Goal: Find contact information: Find contact information

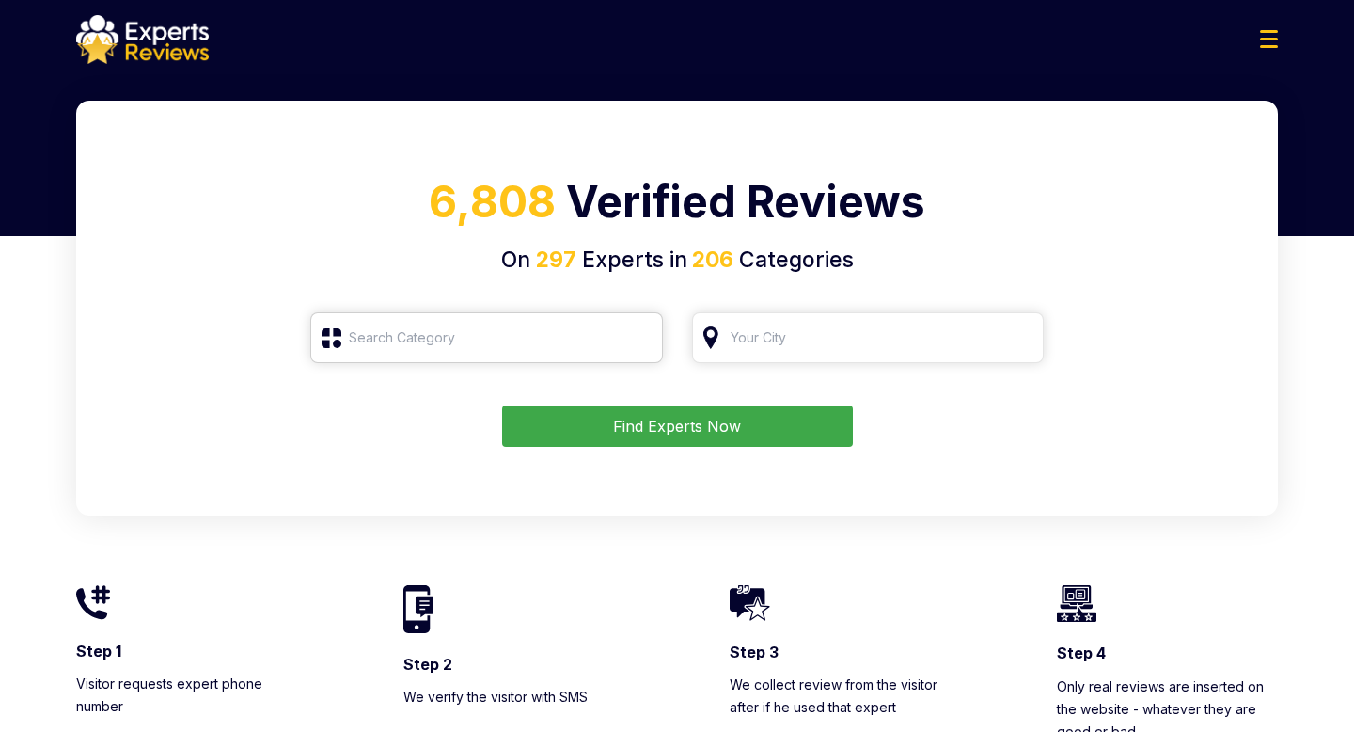
click at [547, 342] on input "search" at bounding box center [486, 337] width 353 height 51
type input "Roofing"
click at [712, 414] on button "Find Experts Now" at bounding box center [677, 425] width 351 height 41
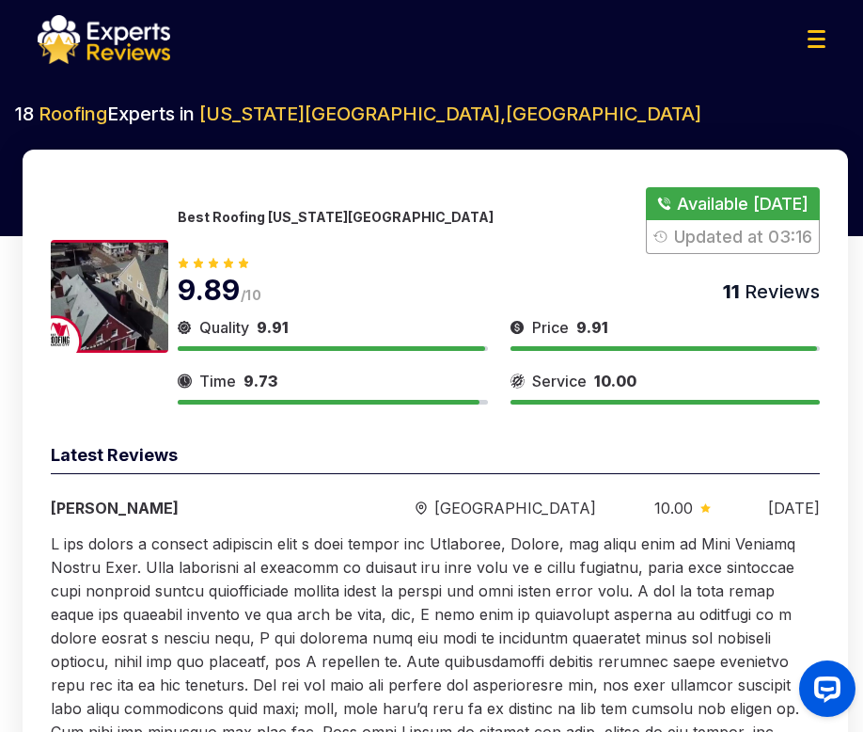
click at [735, 200] on button "Show Number" at bounding box center [733, 220] width 174 height 67
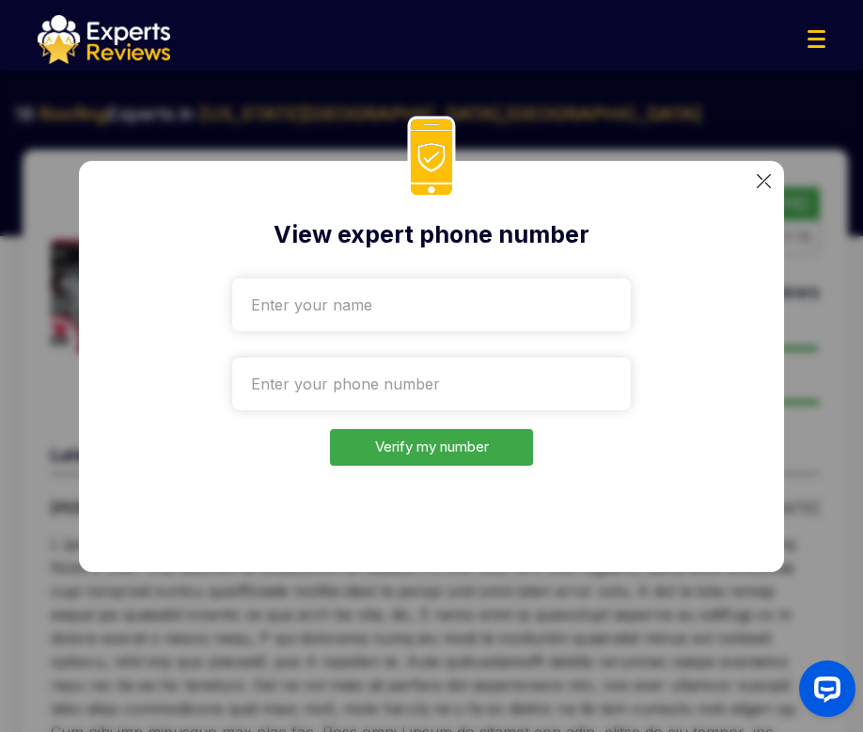
click at [763, 174] on img at bounding box center [764, 181] width 14 height 14
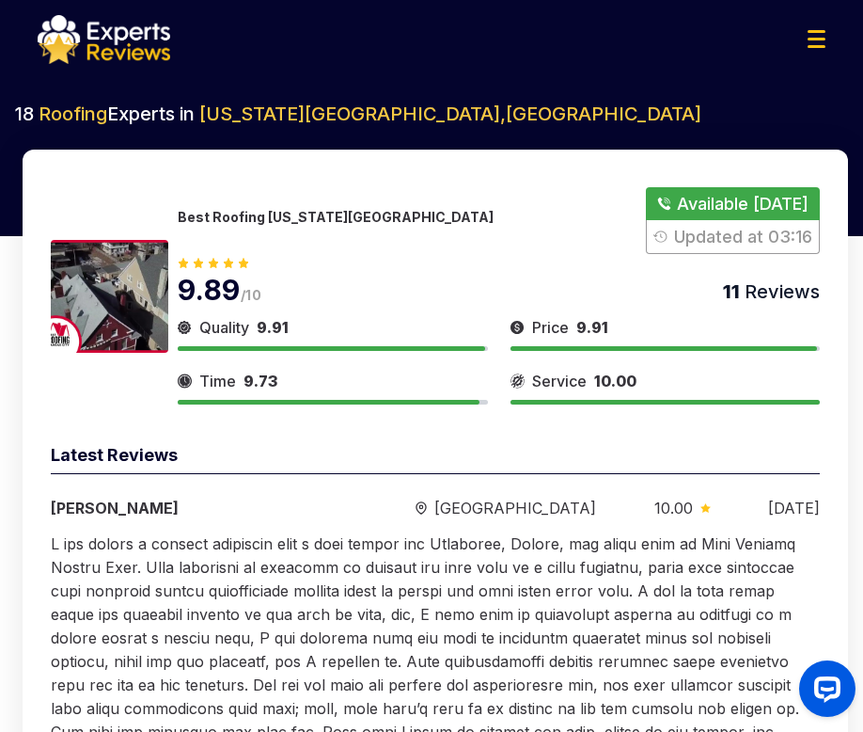
click at [265, 216] on p "Best Roofing [US_STATE][GEOGRAPHIC_DATA]" at bounding box center [336, 217] width 316 height 16
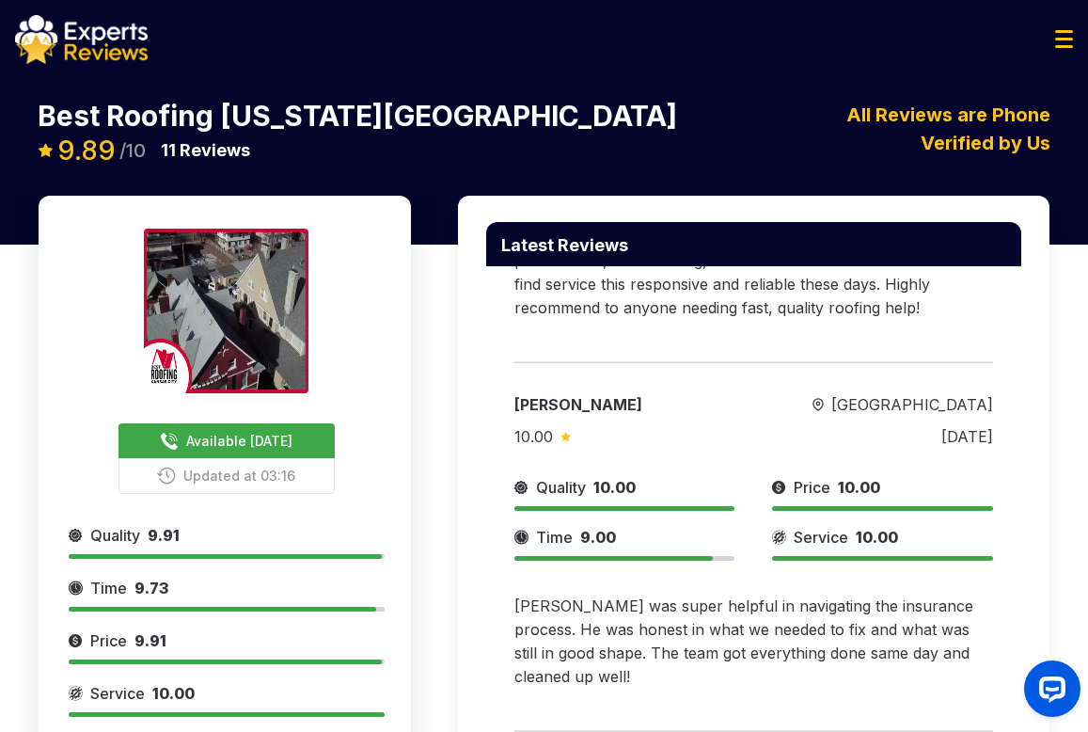
click at [272, 431] on span "Available [DATE]" at bounding box center [239, 441] width 106 height 20
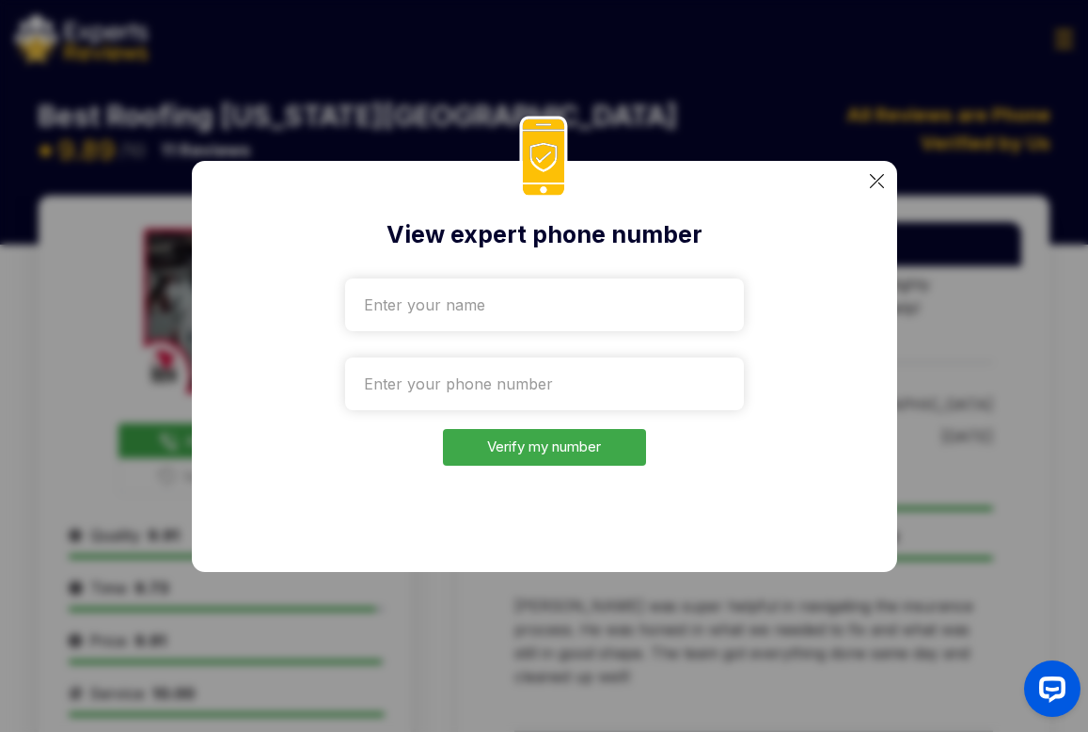
click at [495, 318] on input "text" at bounding box center [544, 304] width 399 height 53
type input "ddfd"
click at [502, 383] on input "tel" at bounding box center [544, 383] width 399 height 53
paste input "[PHONE_NUMBER]"
type input "[PHONE_NUMBER]"
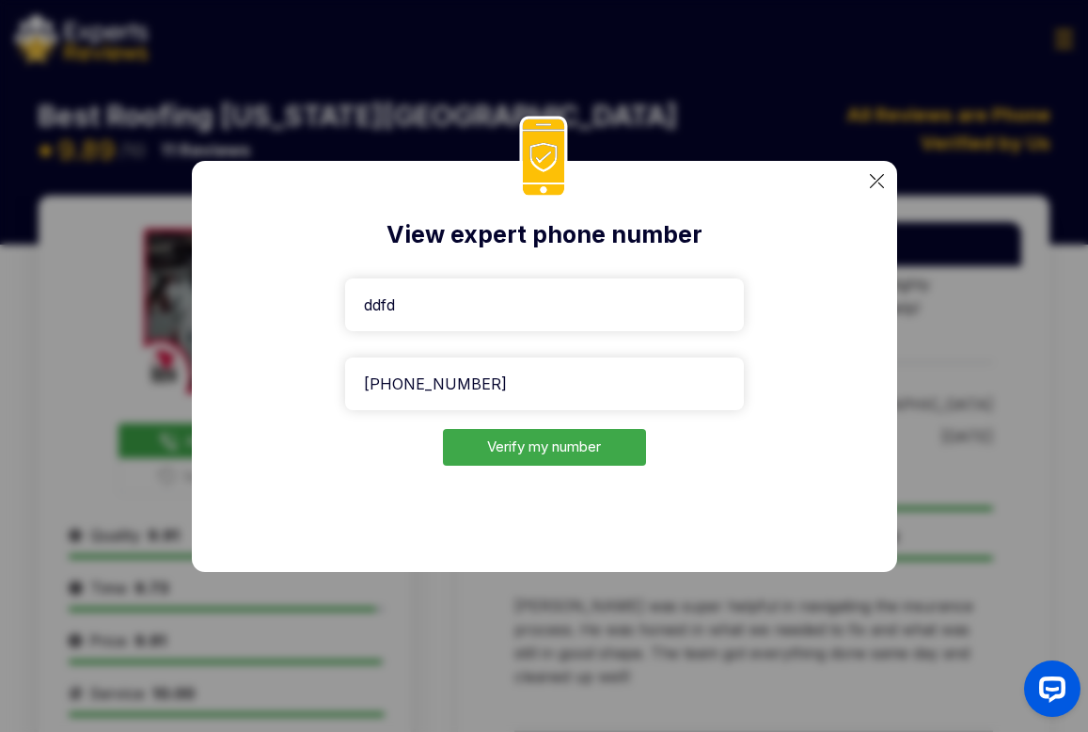
click at [532, 443] on button "Verify my number" at bounding box center [544, 447] width 203 height 37
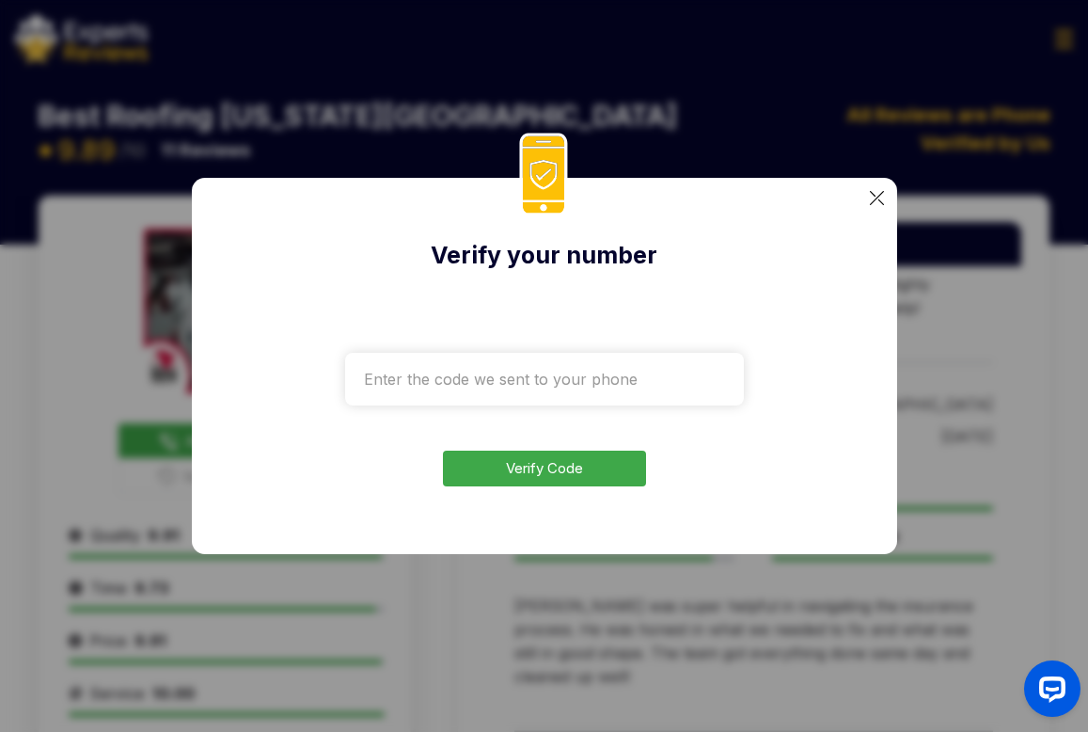
click at [487, 391] on input "text" at bounding box center [544, 379] width 399 height 53
paste input "6304"
type input "6304"
click at [516, 458] on button "Verify Code" at bounding box center [544, 469] width 203 height 37
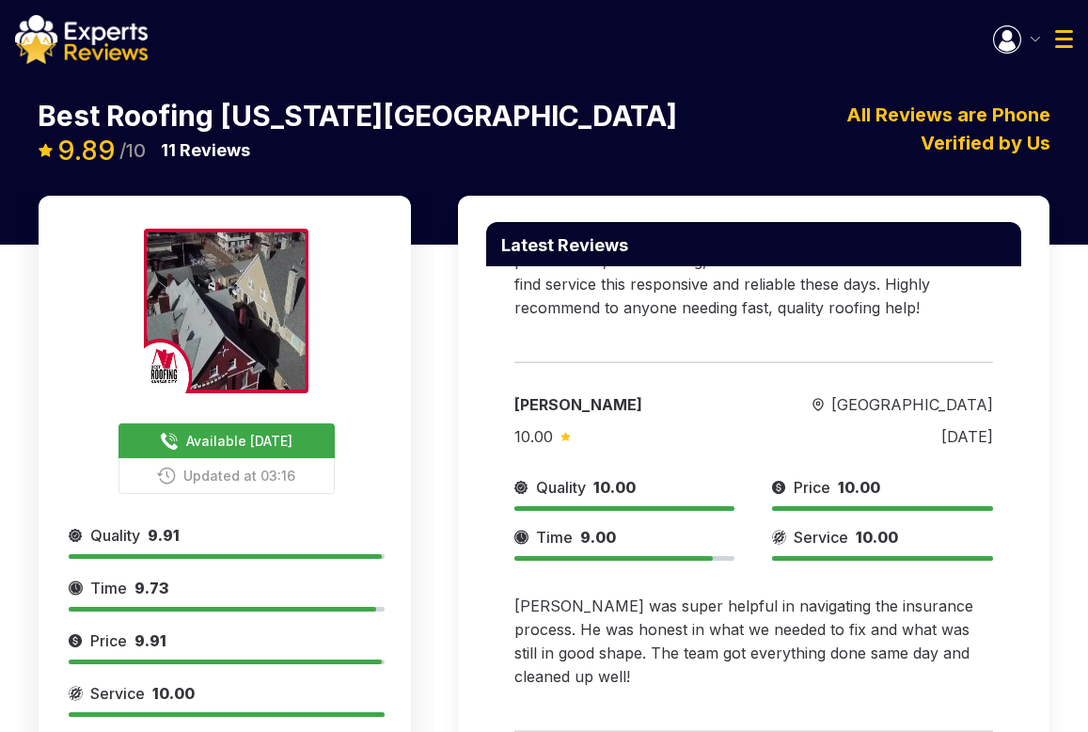
click at [277, 431] on span "Available [DATE]" at bounding box center [239, 441] width 106 height 20
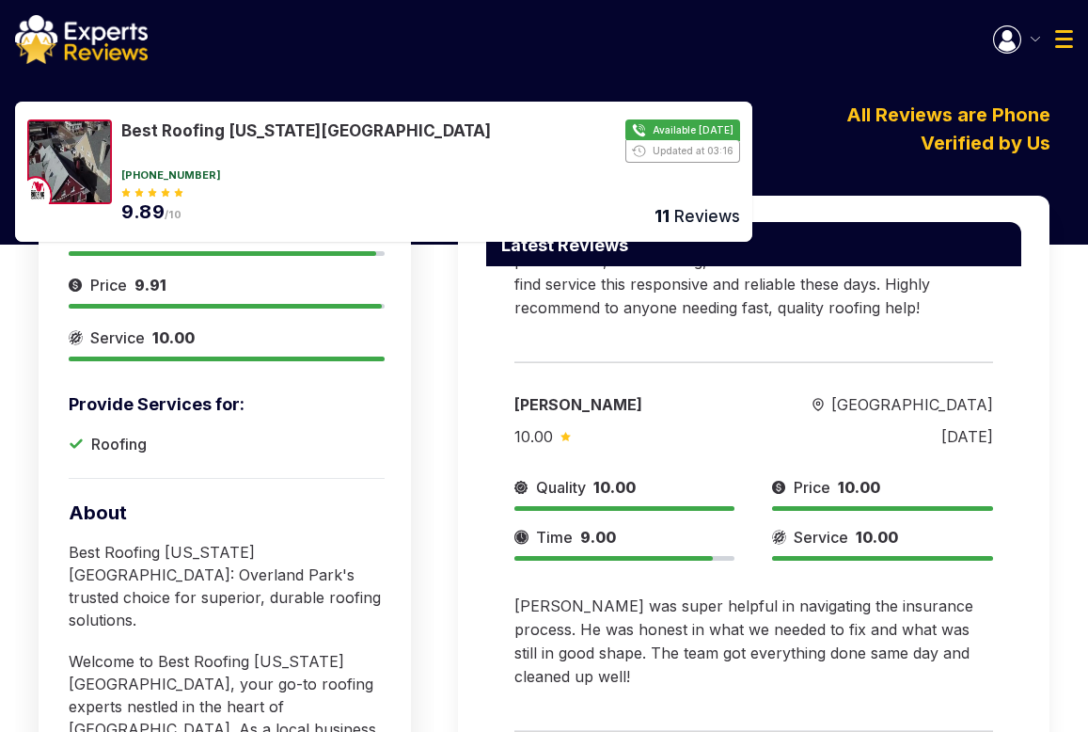
scroll to position [382, 0]
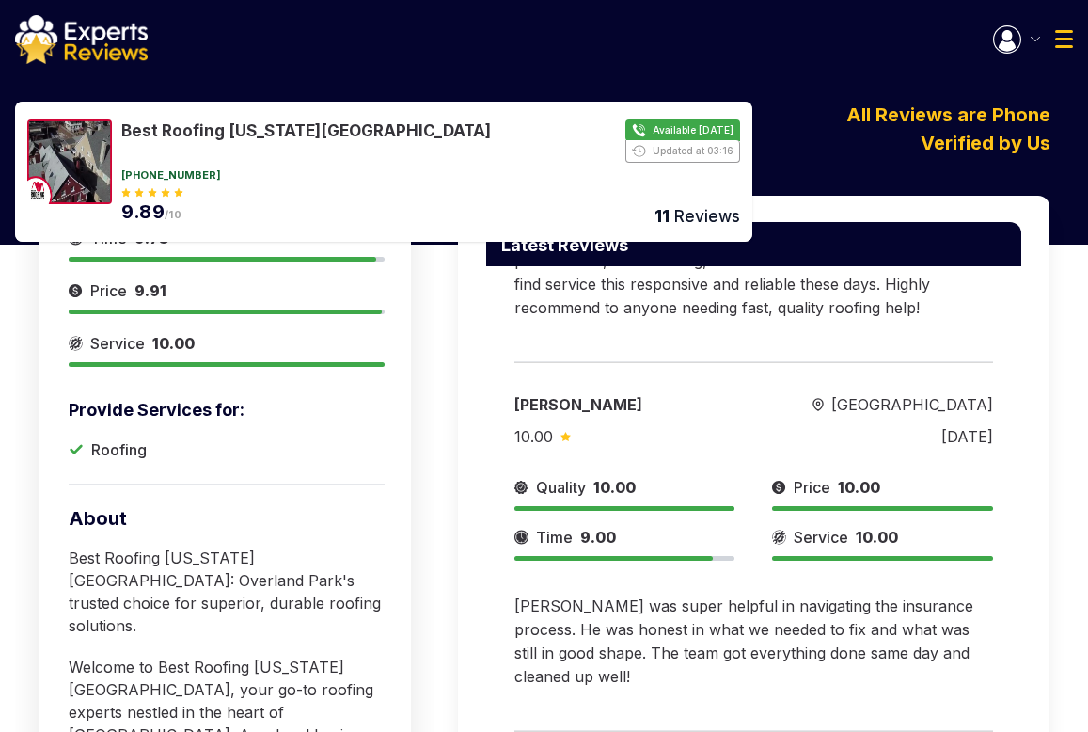
click at [541, 135] on button "Show Number" at bounding box center [430, 140] width 619 height 43
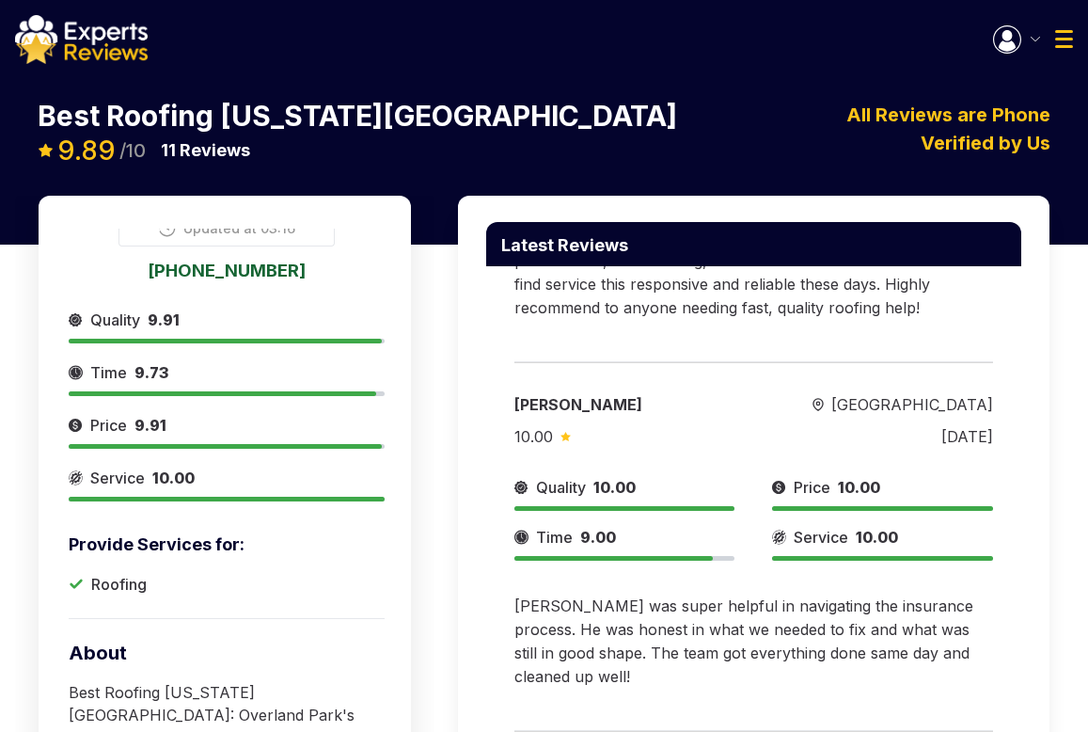
scroll to position [0, 0]
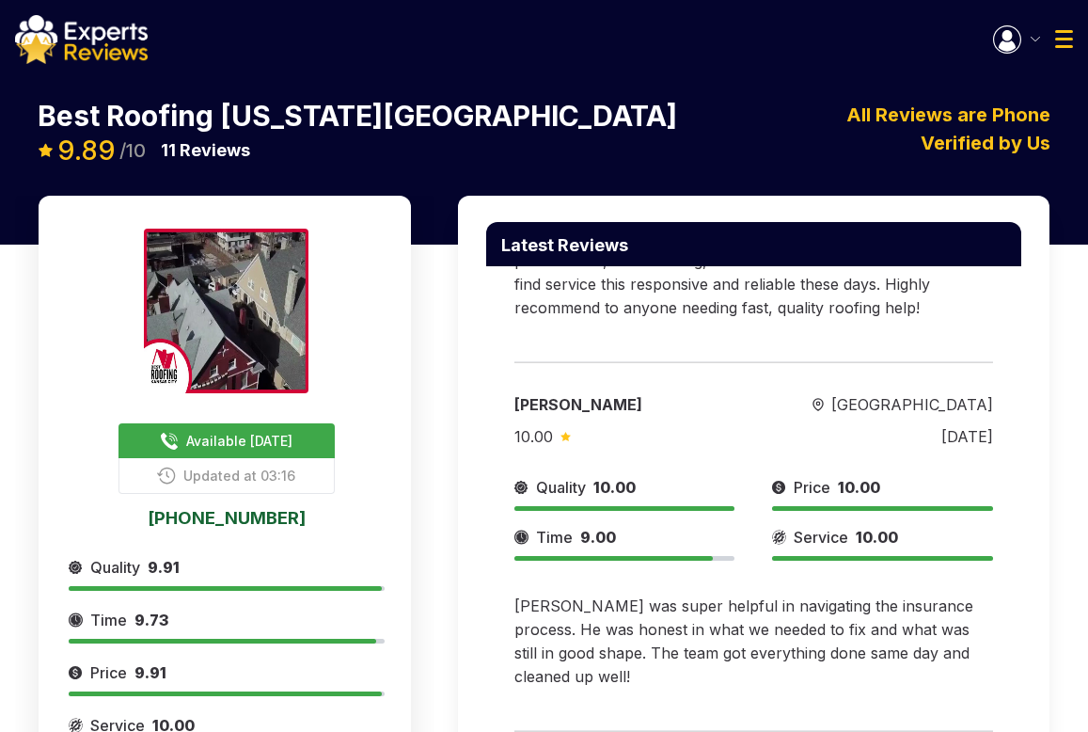
click at [203, 509] on link "[PHONE_NUMBER]" at bounding box center [227, 517] width 316 height 17
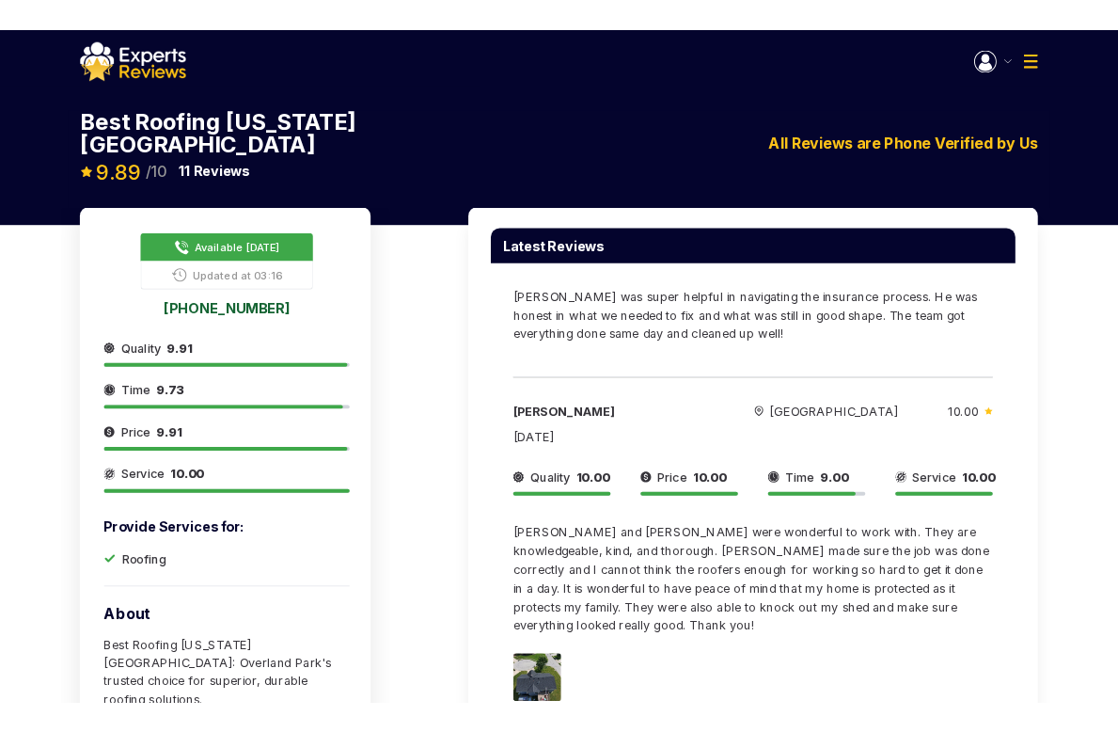
scroll to position [886, 0]
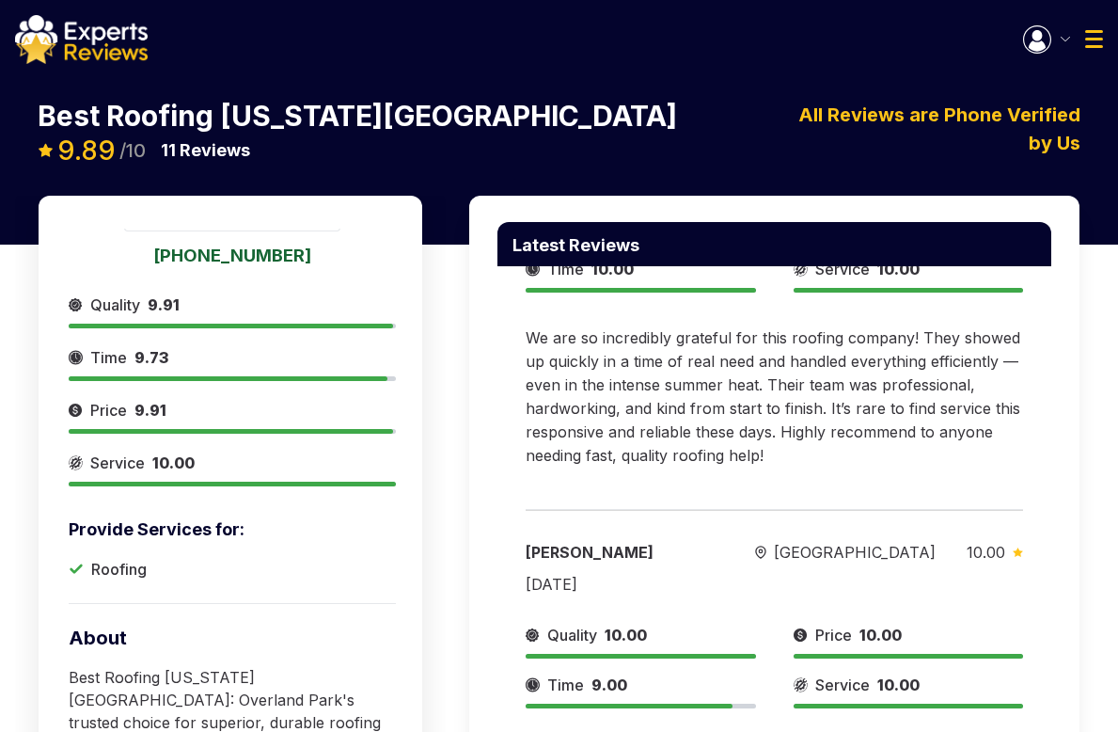
click at [1088, 42] on img at bounding box center [1094, 39] width 18 height 18
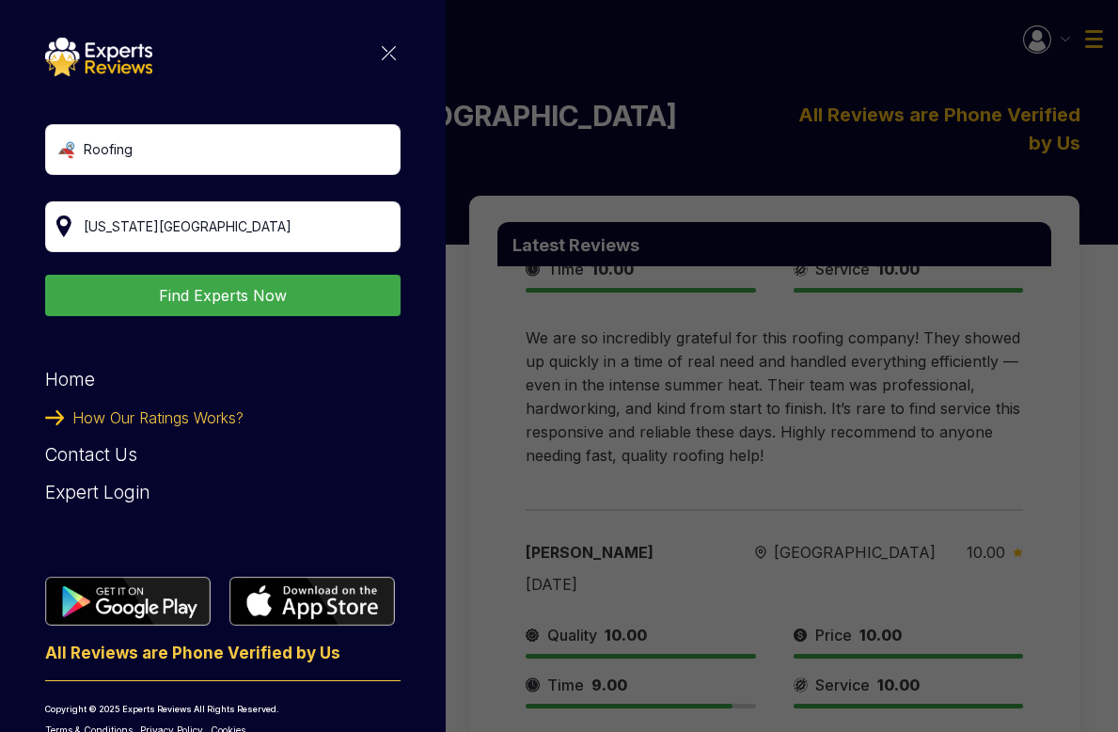
click at [141, 415] on span "How Our Ratings Works?" at bounding box center [157, 418] width 171 height 38
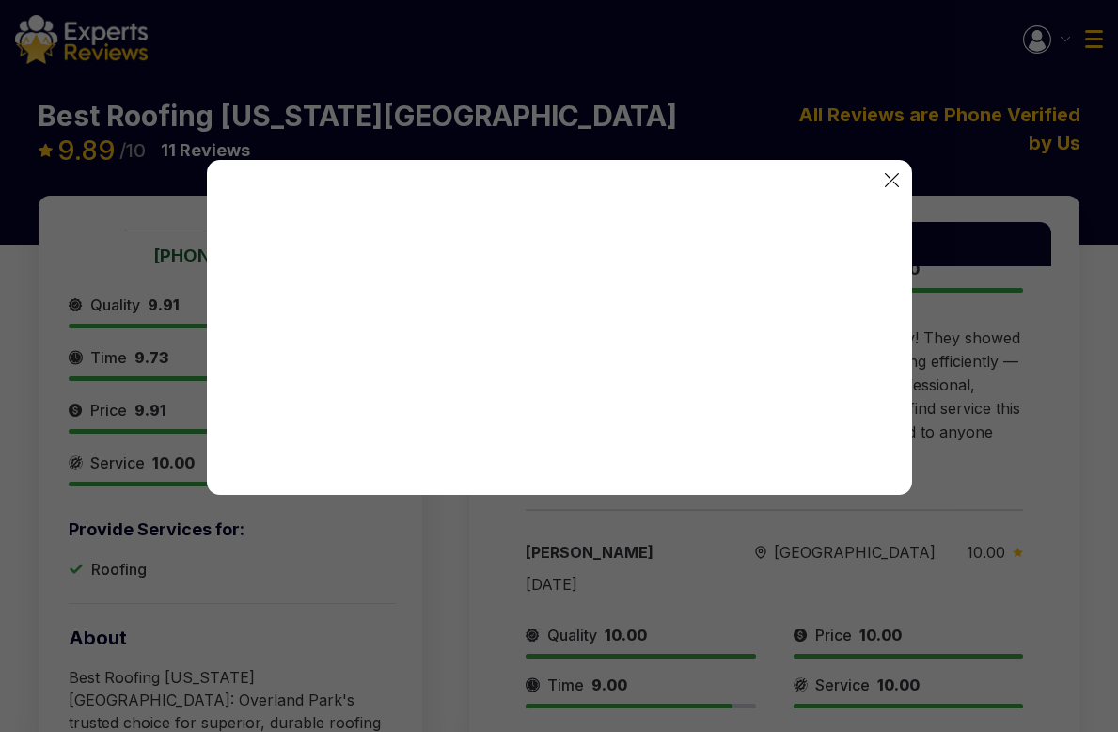
click at [891, 178] on img at bounding box center [892, 180] width 14 height 14
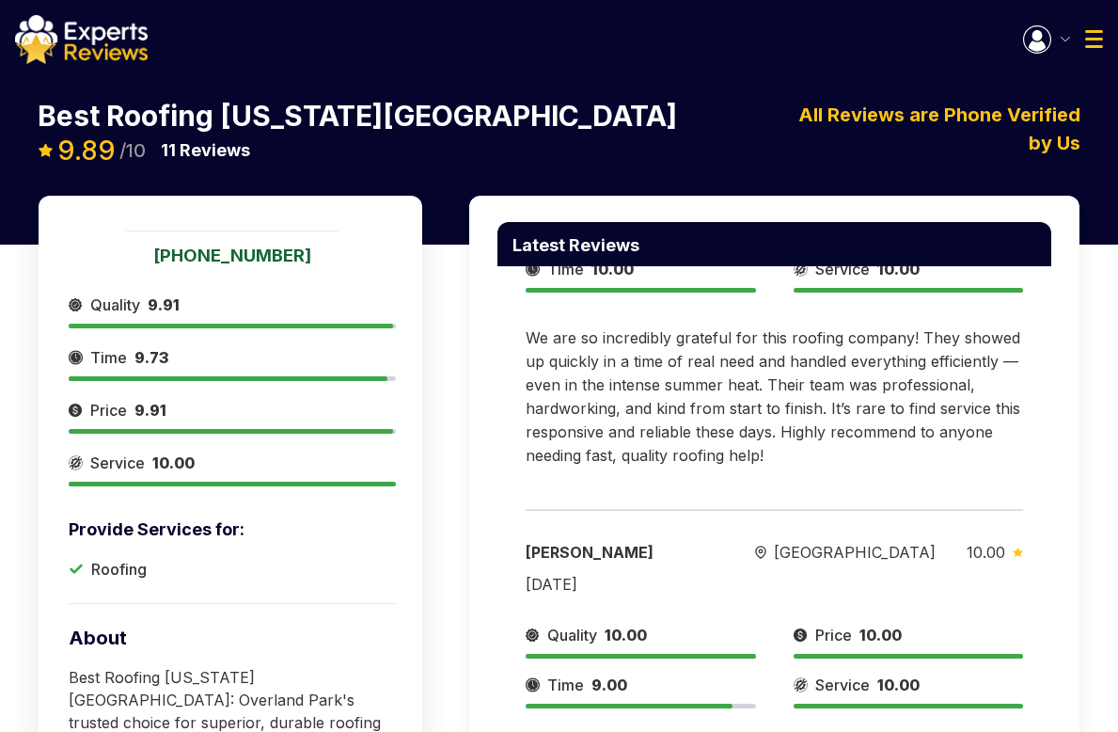
click at [1088, 40] on img at bounding box center [1094, 39] width 18 height 18
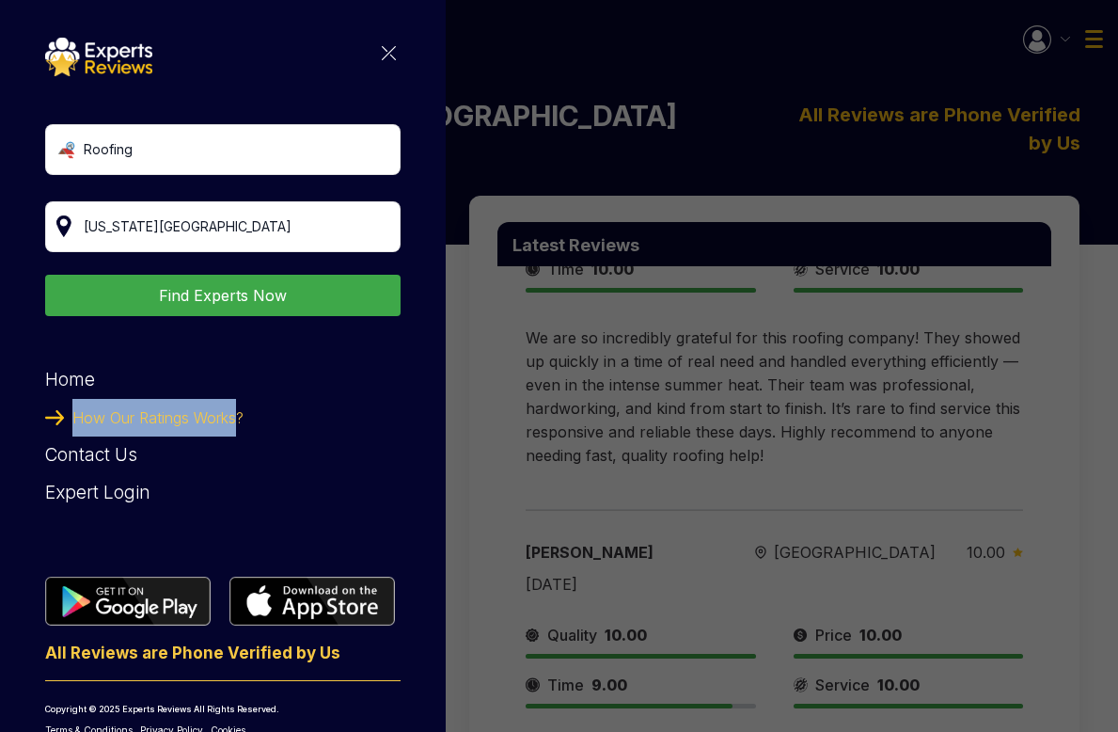
drag, startPoint x: 240, startPoint y: 416, endPoint x: 73, endPoint y: 416, distance: 166.5
click at [73, 416] on span "How Our Ratings Works?" at bounding box center [157, 418] width 171 height 38
copy span "How Our Ratings Works"
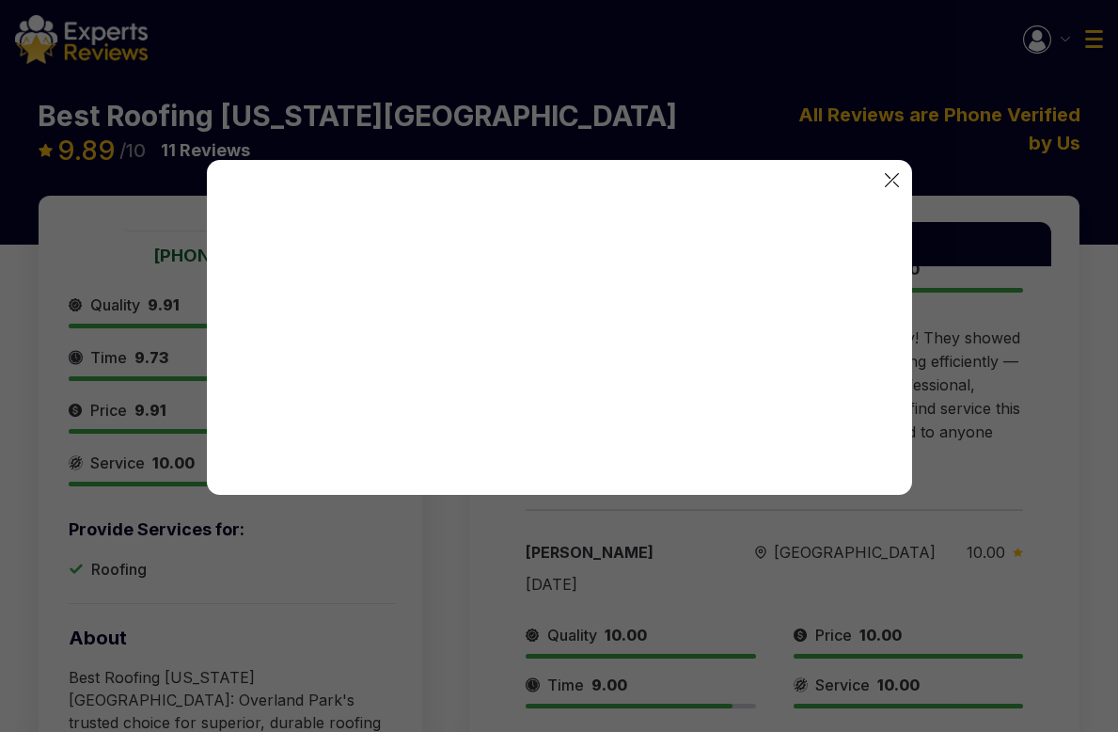
click at [894, 178] on img at bounding box center [892, 180] width 14 height 14
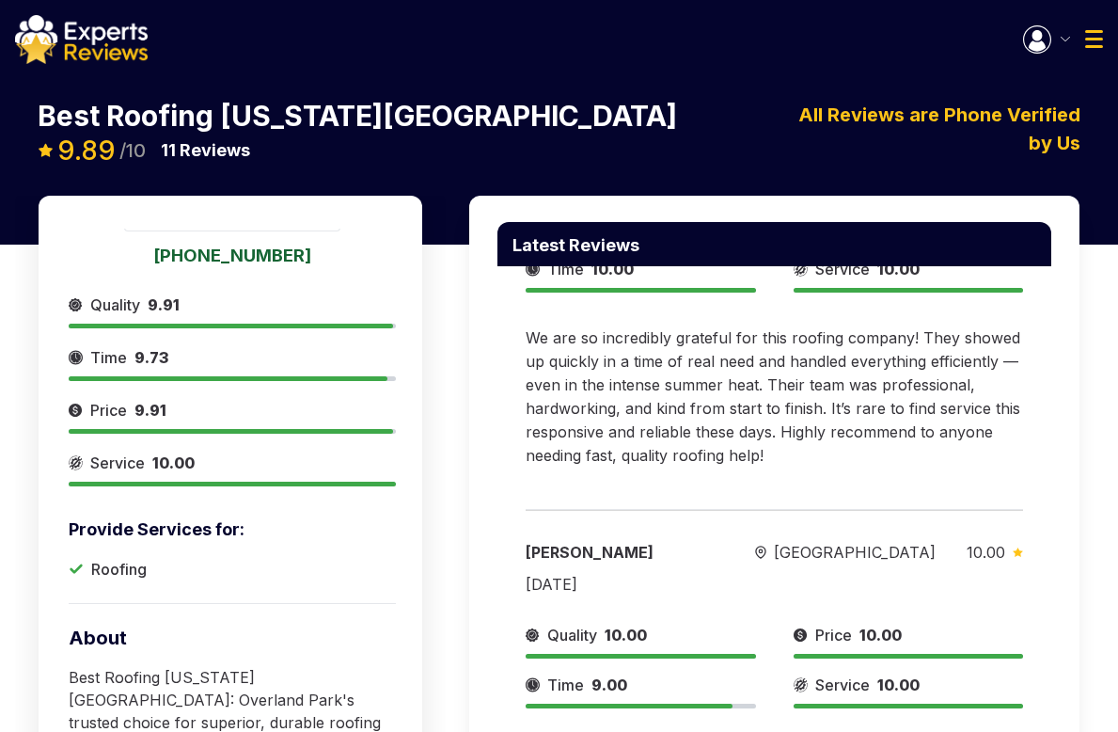
click at [1093, 42] on img at bounding box center [1094, 39] width 18 height 18
